Goal: Task Accomplishment & Management: Manage account settings

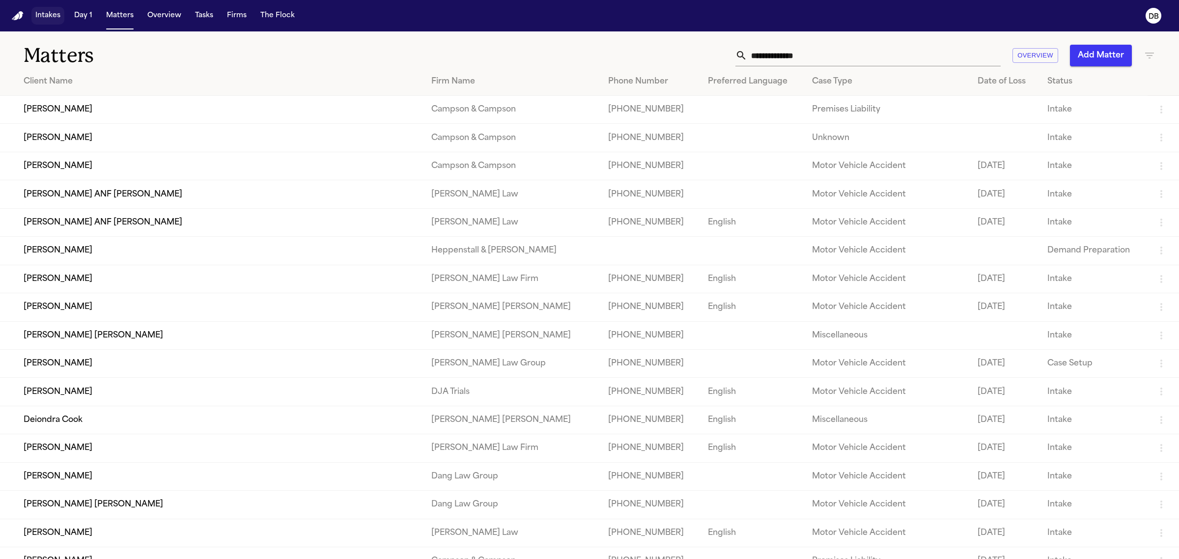
click at [51, 20] on button "Intakes" at bounding box center [47, 16] width 33 height 18
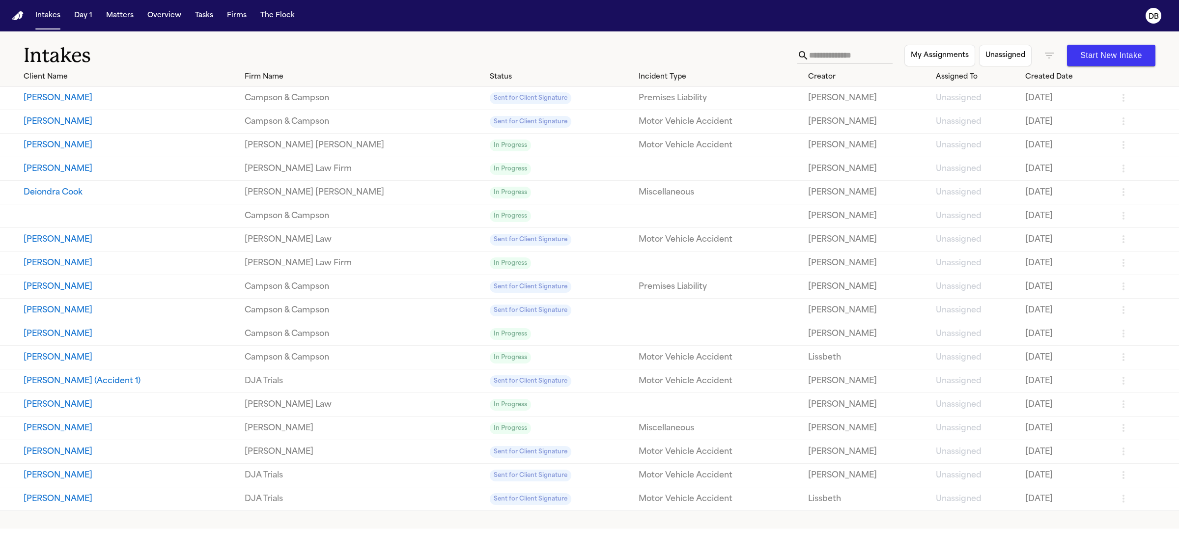
click at [215, 102] on button "[PERSON_NAME]" at bounding box center [130, 98] width 213 height 12
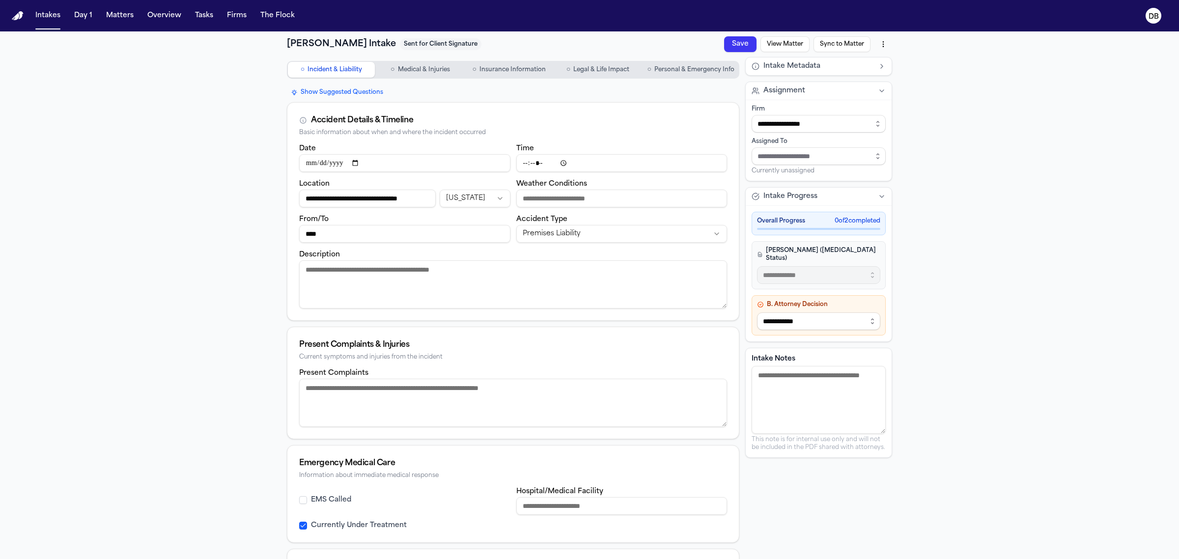
drag, startPoint x: 664, startPoint y: 63, endPoint x: 656, endPoint y: 69, distance: 10.2
click at [664, 62] on button "○ Personal & Emergency Info" at bounding box center [691, 70] width 95 height 16
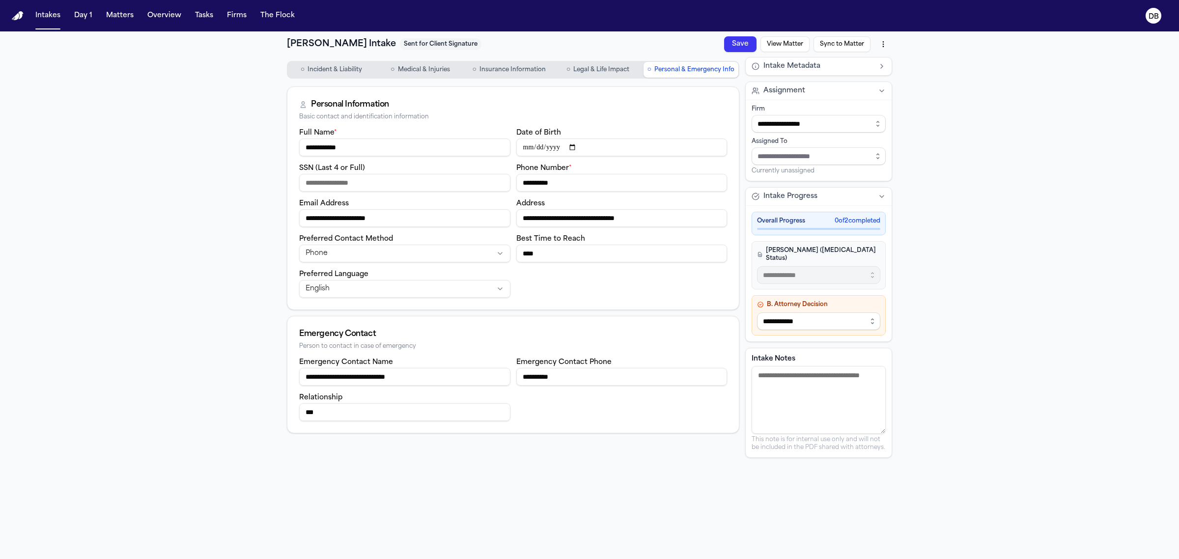
click at [656, 69] on span "Personal & Emergency Info" at bounding box center [694, 70] width 80 height 8
click at [519, 43] on div "[PERSON_NAME] Intake Sent for Client Signature Save View Matter Sync to Matter" at bounding box center [589, 44] width 605 height 18
click at [511, 62] on button "○ Insurance Information" at bounding box center [509, 70] width 87 height 16
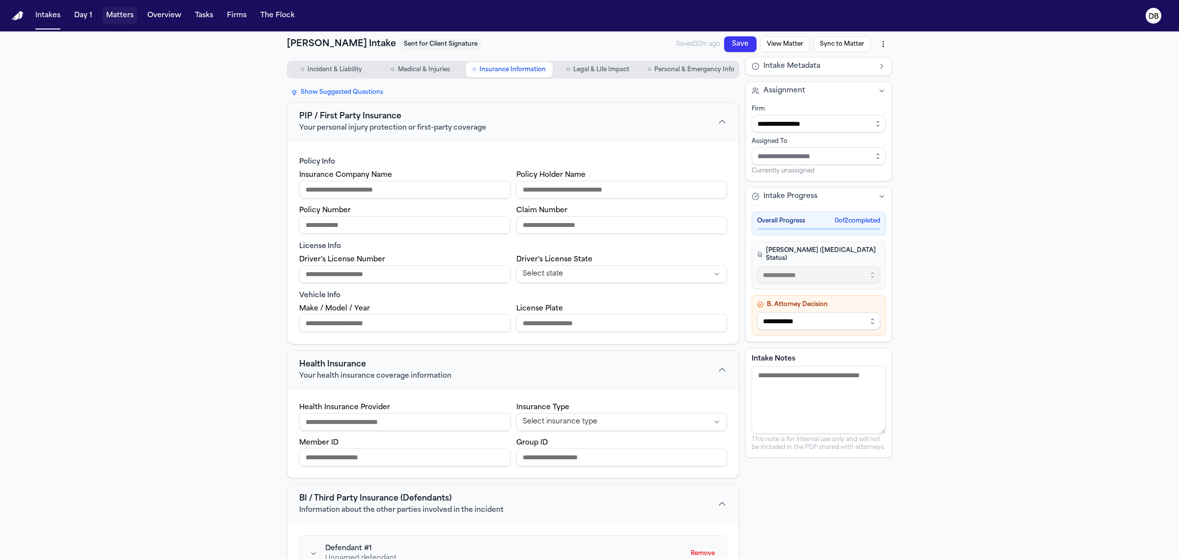
click at [121, 18] on button "Matters" at bounding box center [119, 16] width 35 height 18
